Goal: Information Seeking & Learning: Learn about a topic

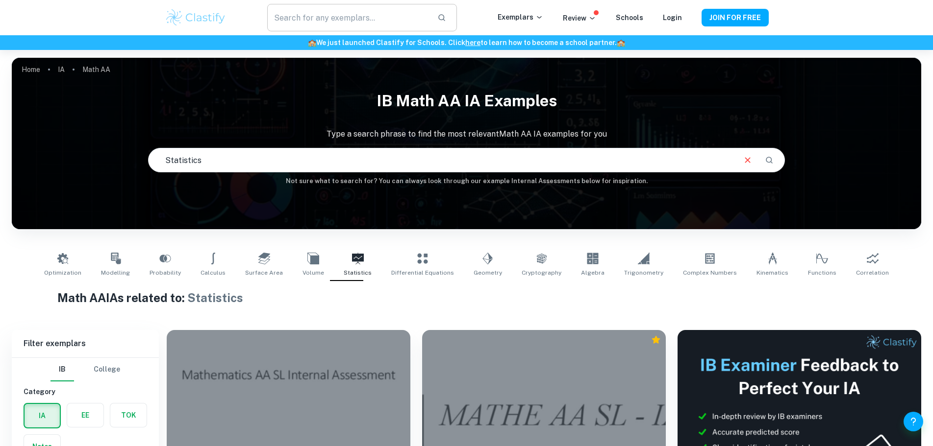
scroll to position [393, 0]
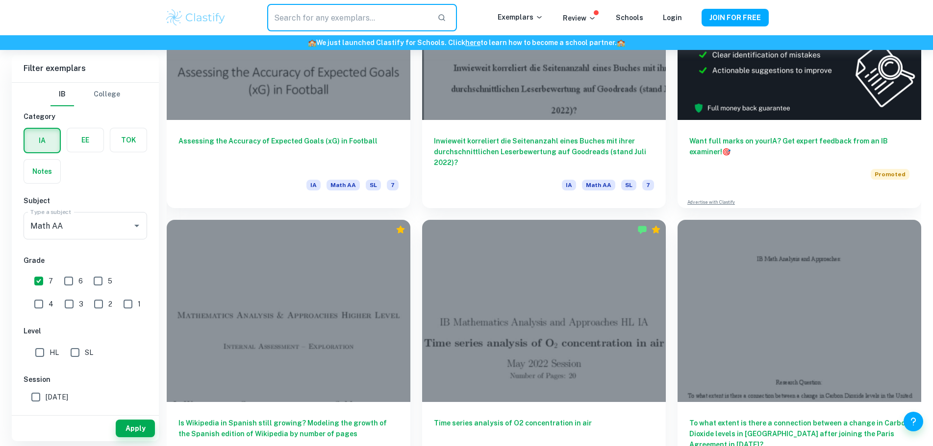
click at [375, 19] on input "text" at bounding box center [348, 17] width 162 height 27
type input "modelling relationship"
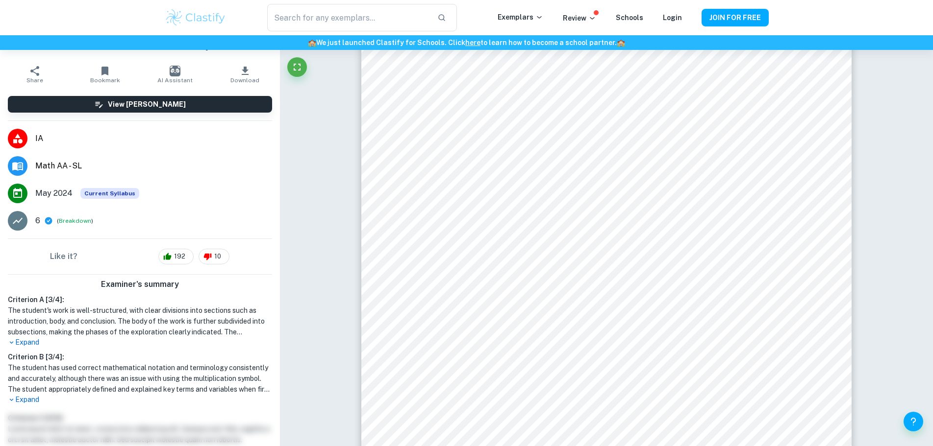
scroll to position [8814, 0]
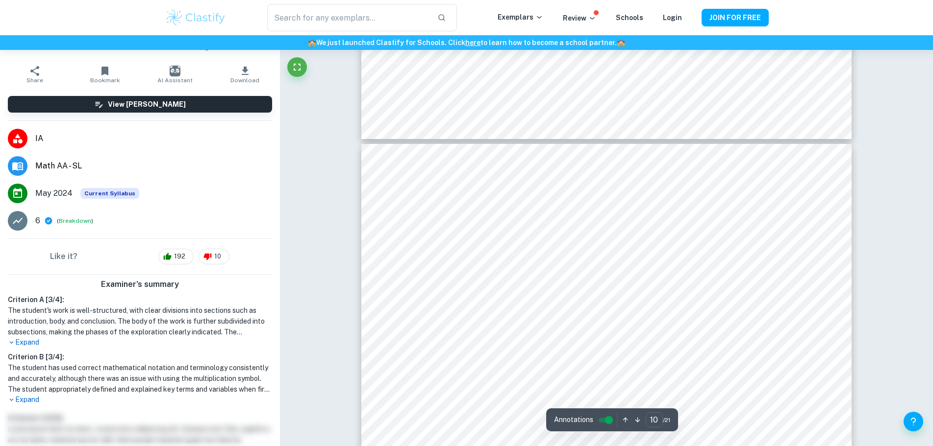
type input "9"
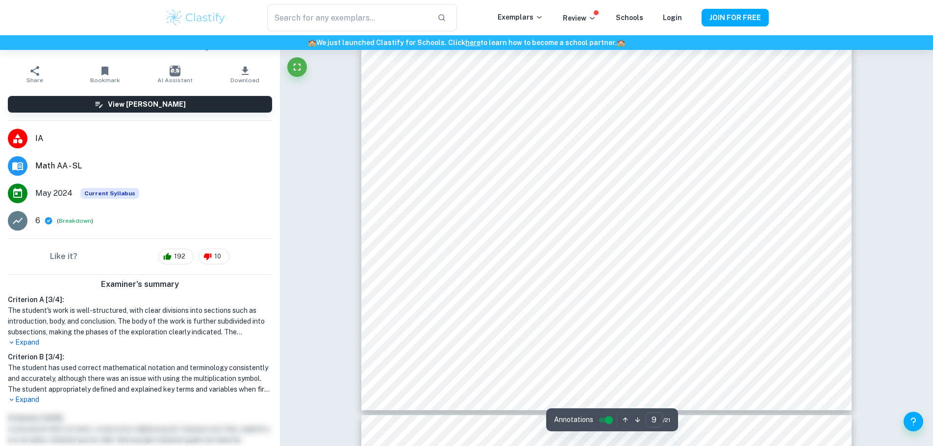
scroll to position [6216, 0]
